Goal: Information Seeking & Learning: Find specific fact

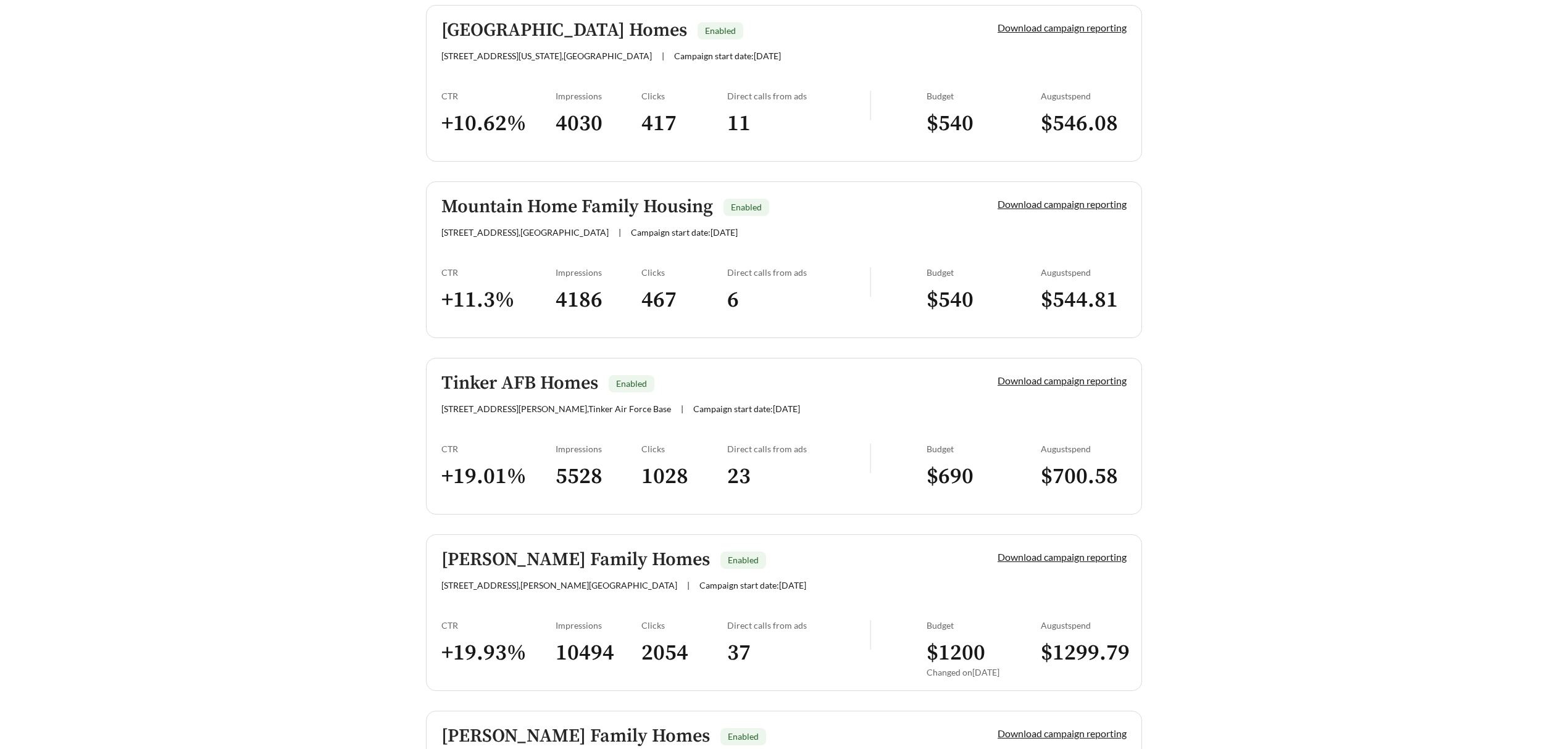
scroll to position [1237, 0]
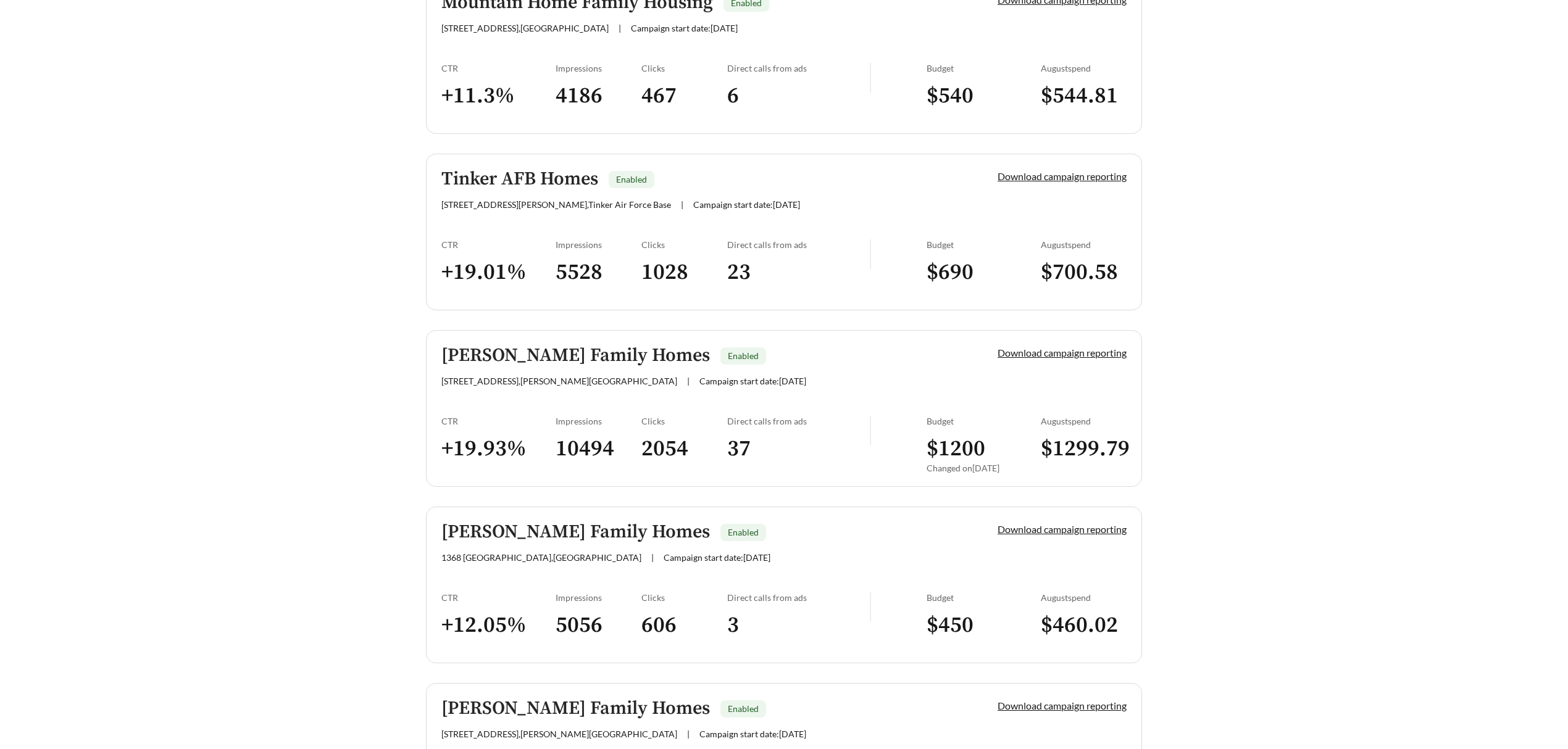
click at [936, 422] on div "Budget" at bounding box center [983, 421] width 115 height 11
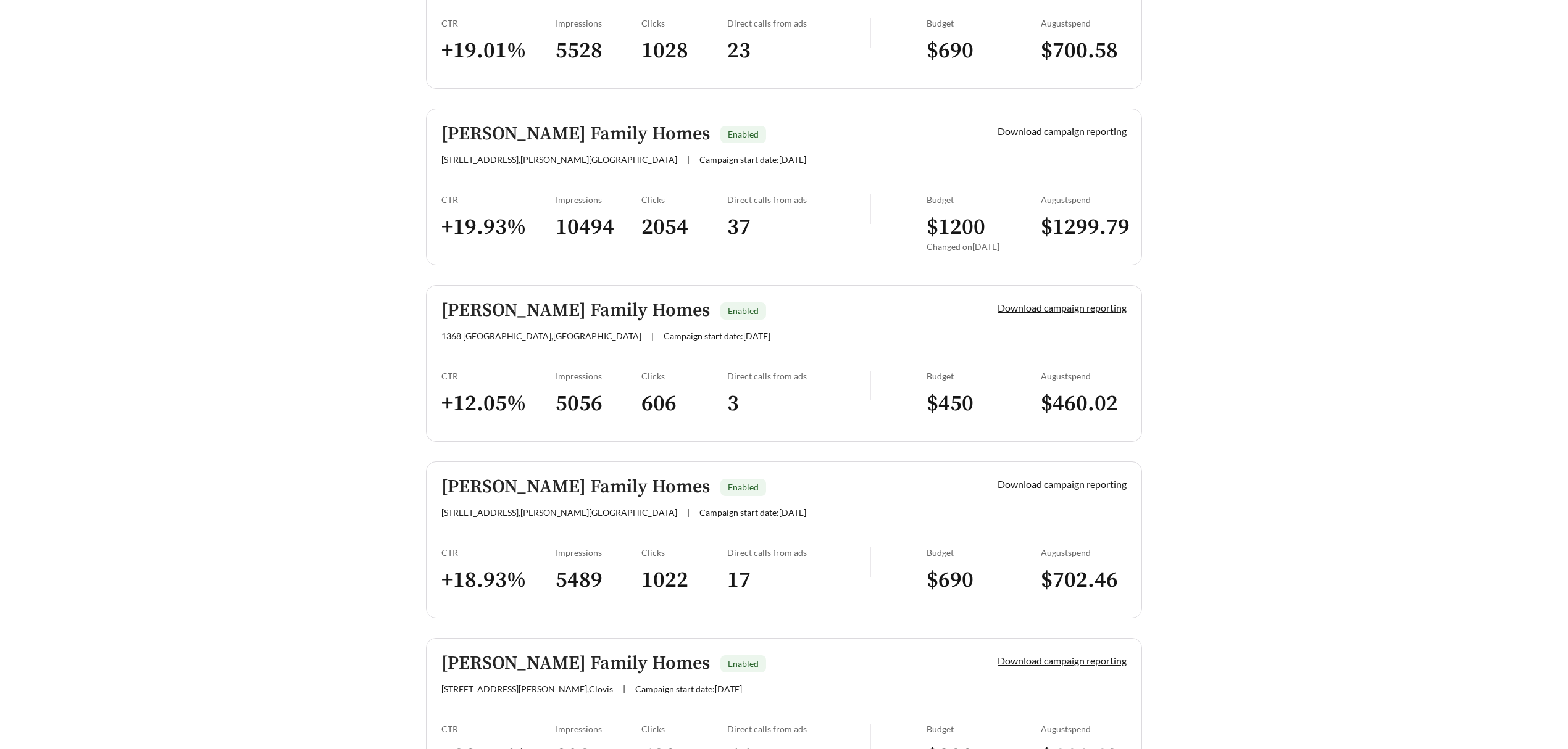
scroll to position [1565, 0]
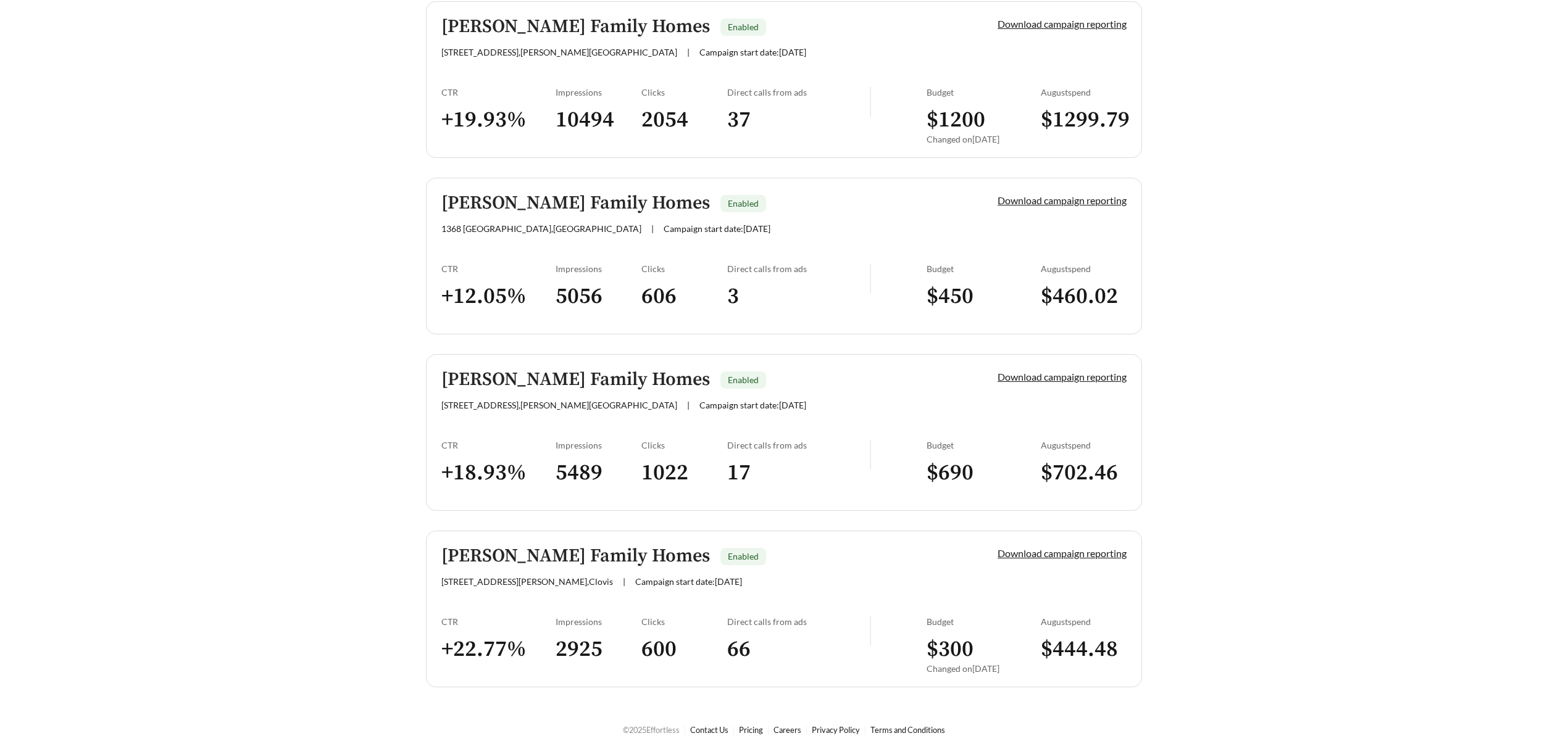
click at [877, 569] on div "[PERSON_NAME] Family Homes Enabled [STREET_ADDRESS][PERSON_NAME] | Campaign sta…" at bounding box center [698, 566] width 514 height 41
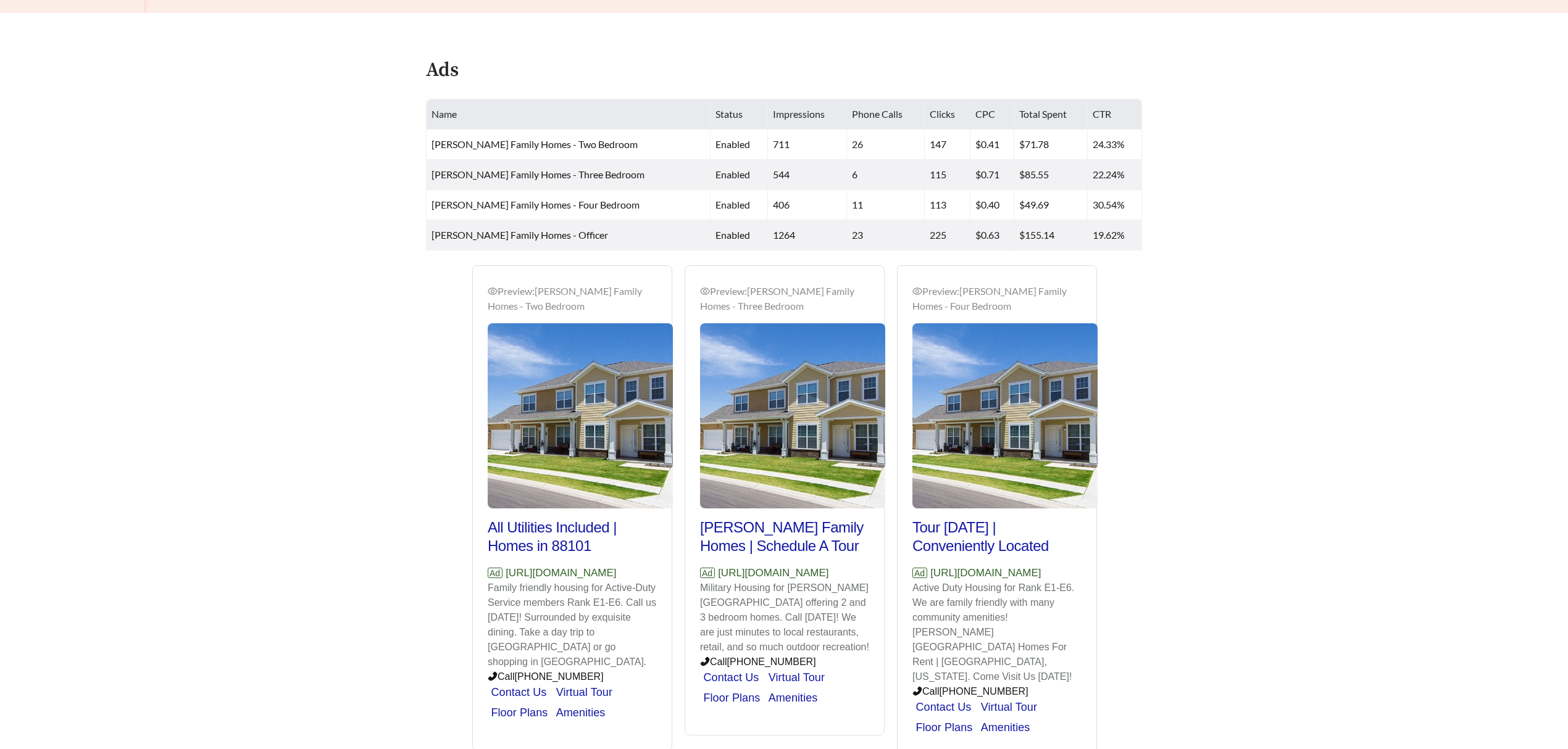
scroll to position [573, 0]
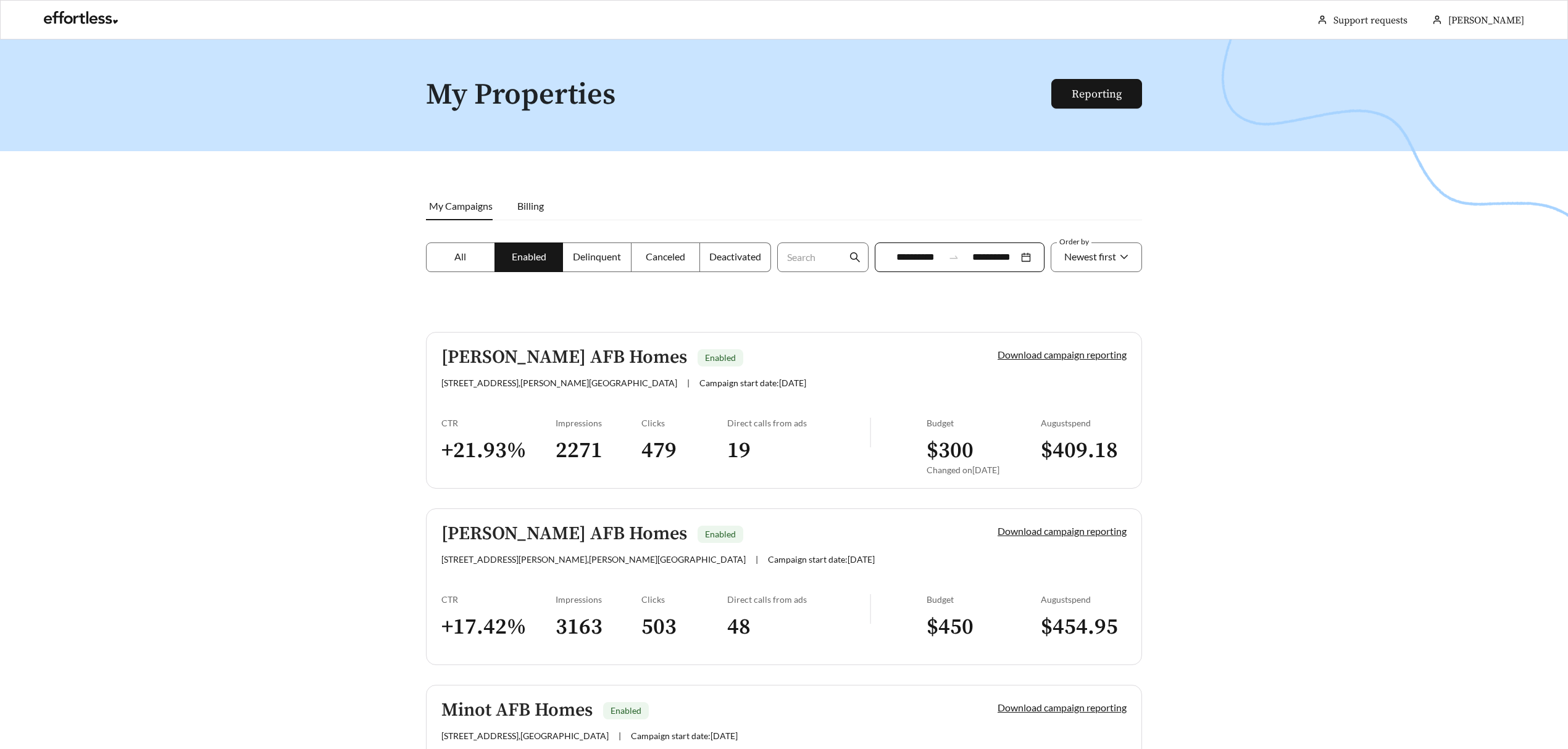
click at [932, 427] on div "Budget" at bounding box center [983, 423] width 115 height 11
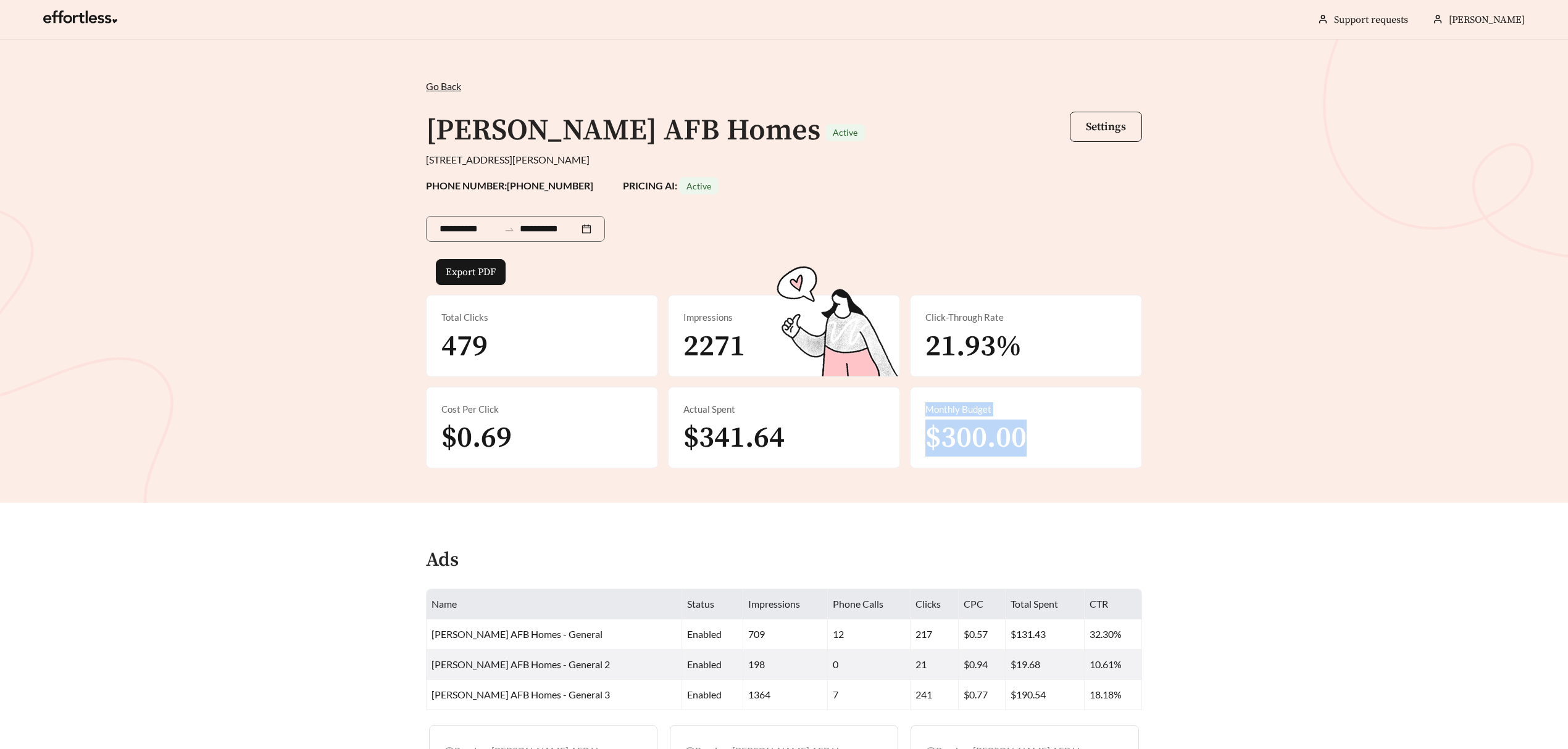
drag, startPoint x: 929, startPoint y: 407, endPoint x: 1113, endPoint y: 462, distance: 192.0
click at [1113, 462] on div "Monthly Budget $300.00" at bounding box center [1026, 428] width 231 height 81
click at [1015, 432] on span "$300.00" at bounding box center [976, 438] width 101 height 37
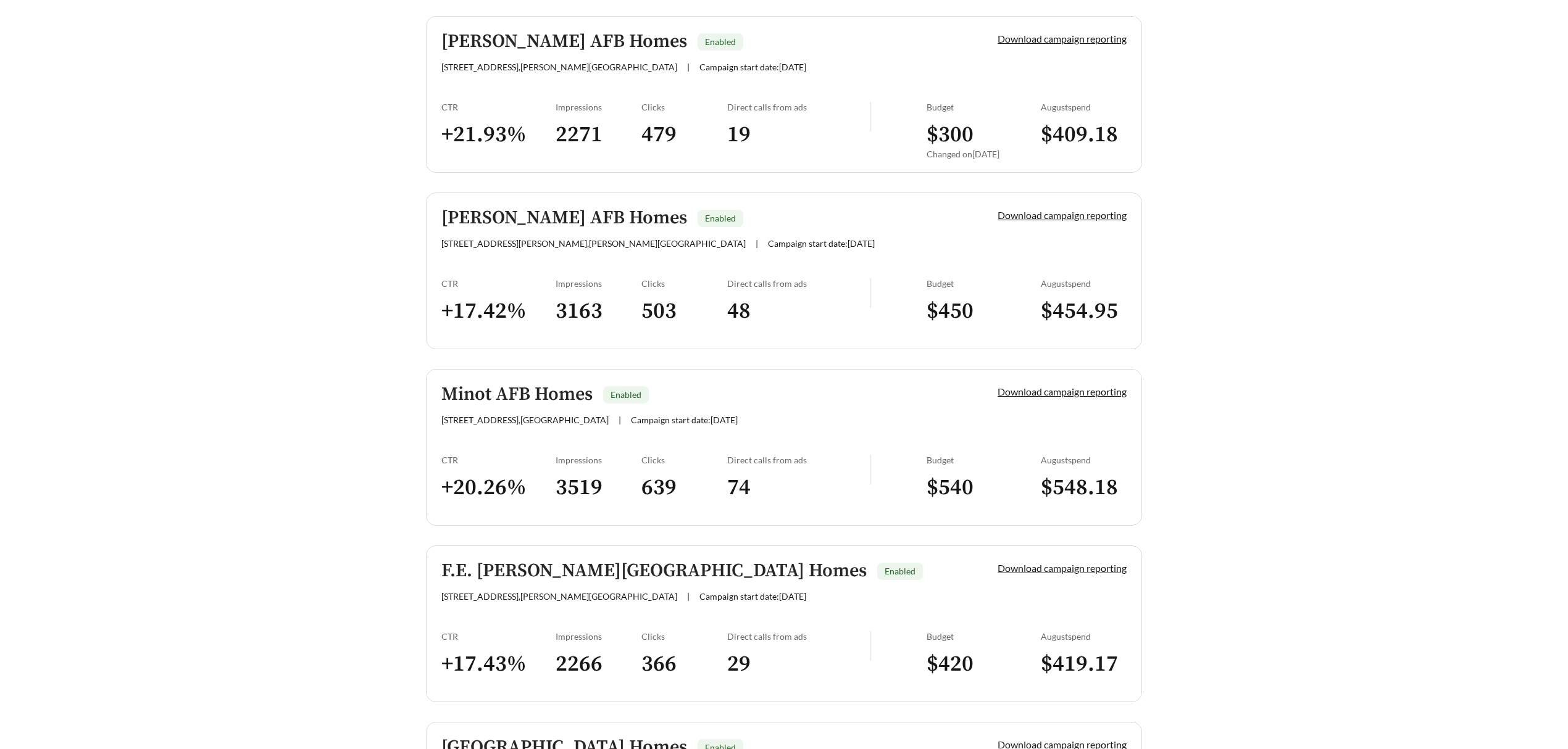
scroll to position [576, 0]
